Goal: Navigation & Orientation: Go to known website

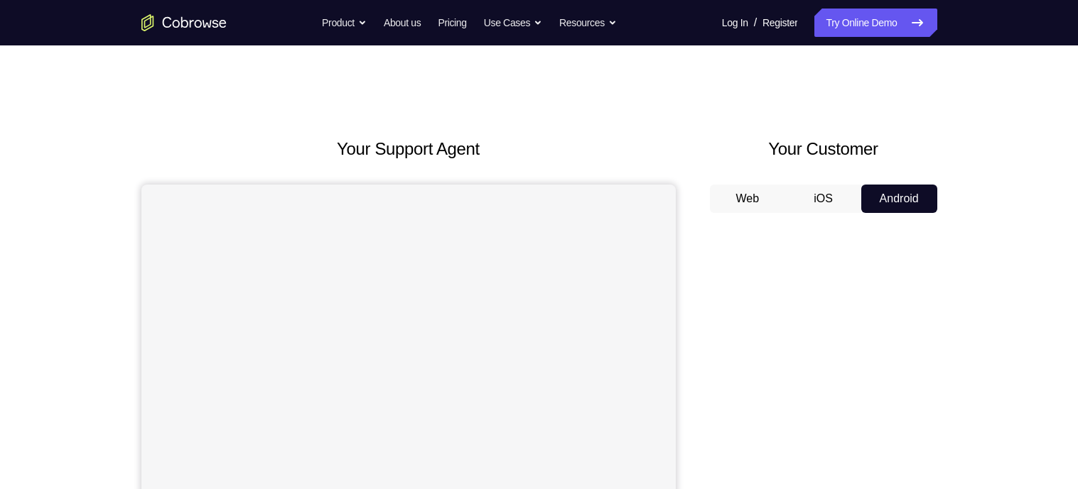
scroll to position [63, 0]
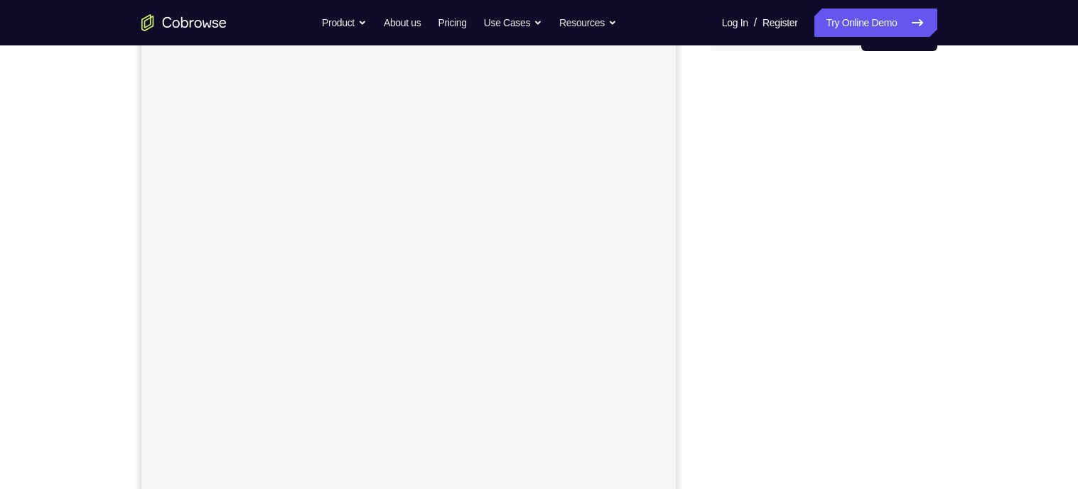
scroll to position [211, 0]
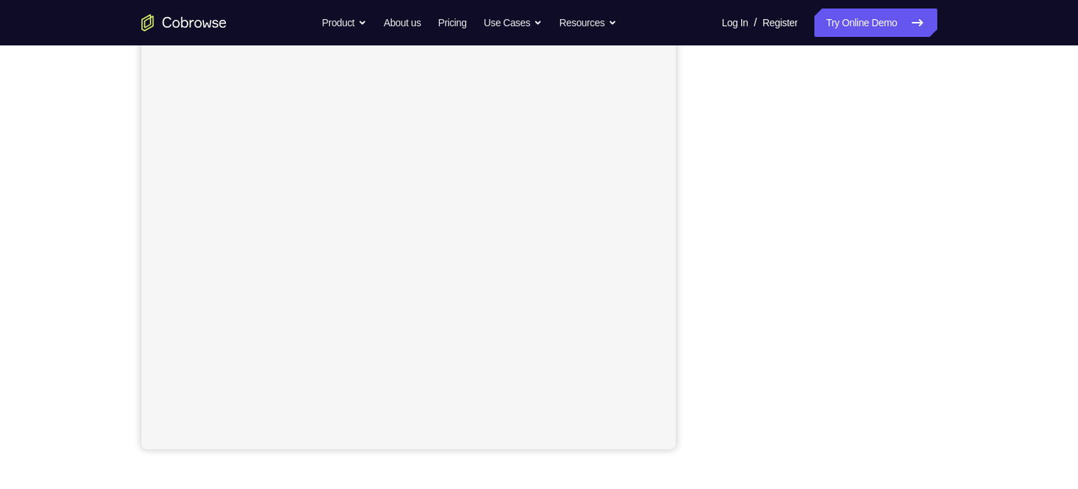
click at [976, 195] on div "Your Support Agent Your Customer Web iOS Android Next Steps We’d be happy to gi…" at bounding box center [539, 302] width 909 height 937
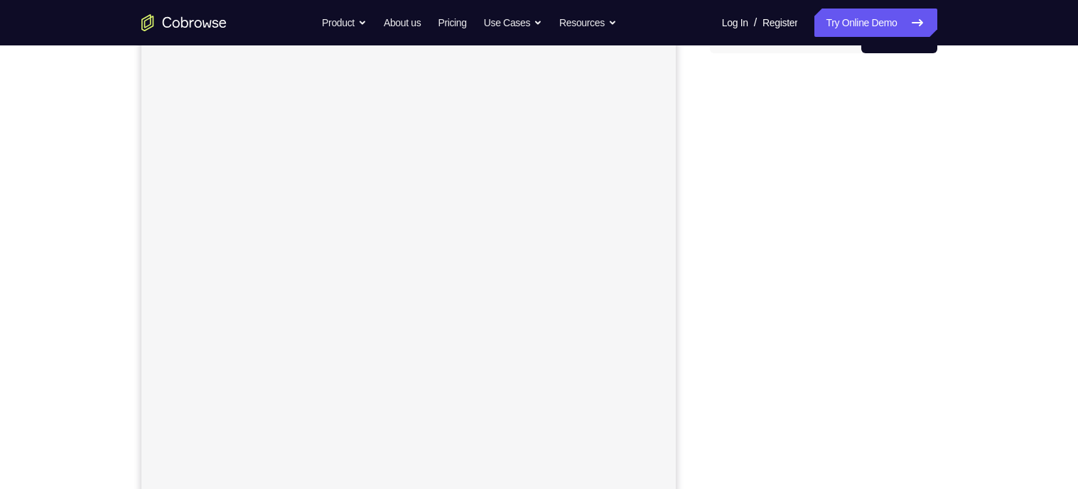
scroll to position [152, 0]
